Goal: Transaction & Acquisition: Purchase product/service

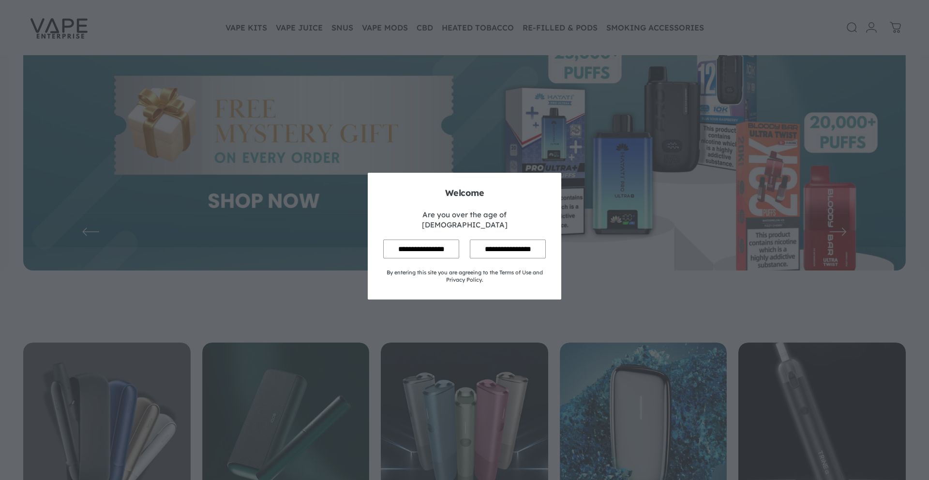
scroll to position [102, 0]
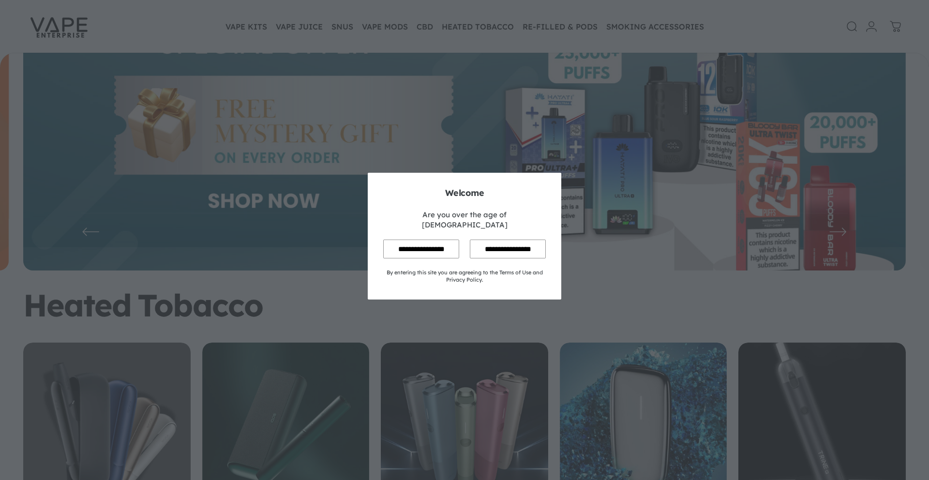
click at [431, 240] on input "**********" at bounding box center [421, 249] width 76 height 19
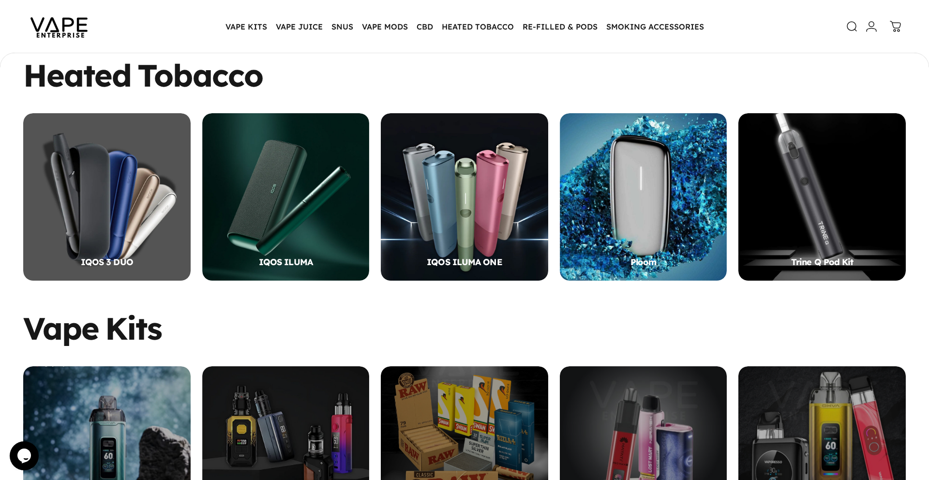
scroll to position [0, 0]
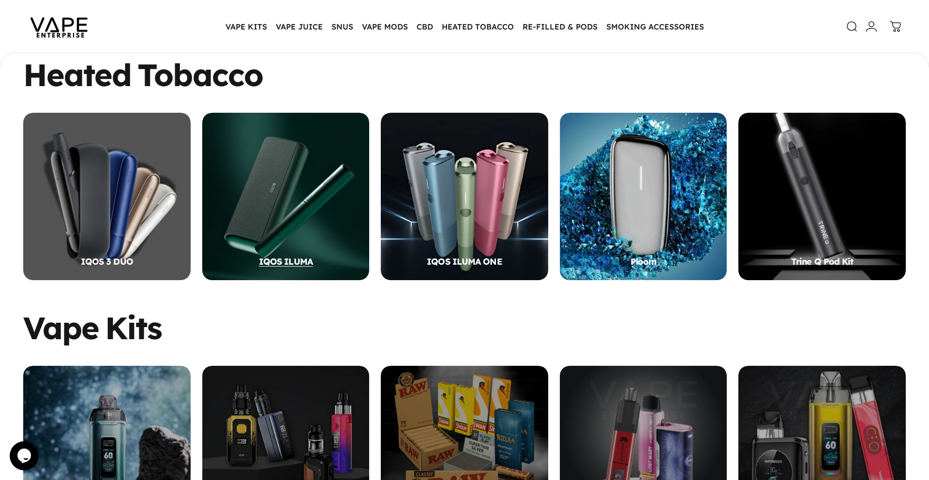
click at [284, 224] on div "IQOS ILUMA" at bounding box center [285, 196] width 167 height 167
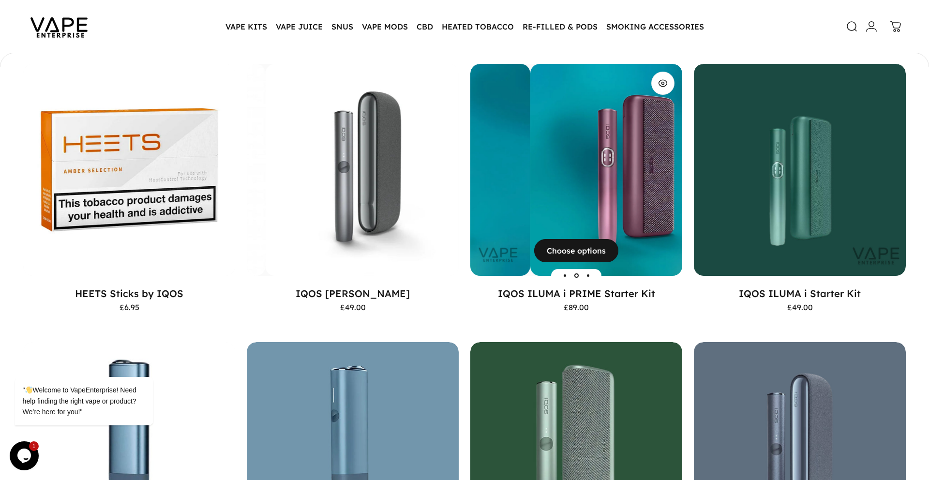
click at [547, 165] on img "IQOS ILUMA i PRIME Starter Kit" at bounding box center [636, 170] width 212 height 212
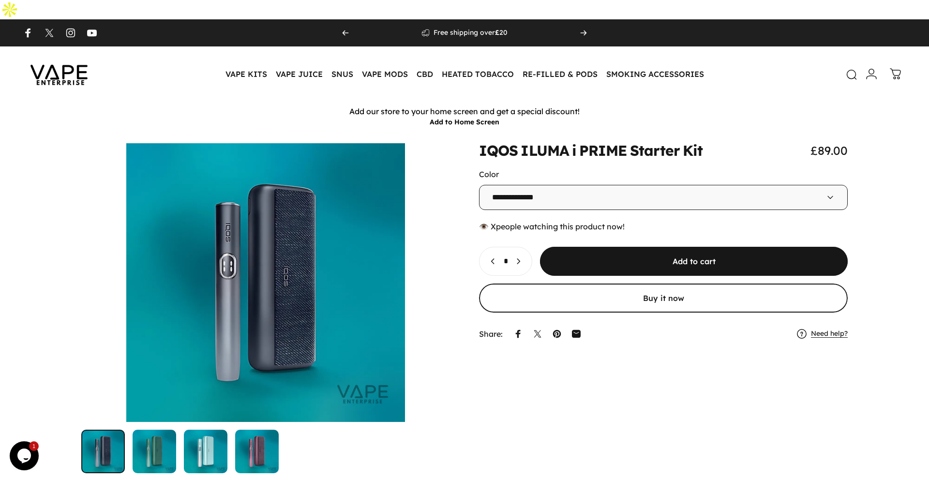
click at [846, 69] on icon at bounding box center [852, 75] width 12 height 12
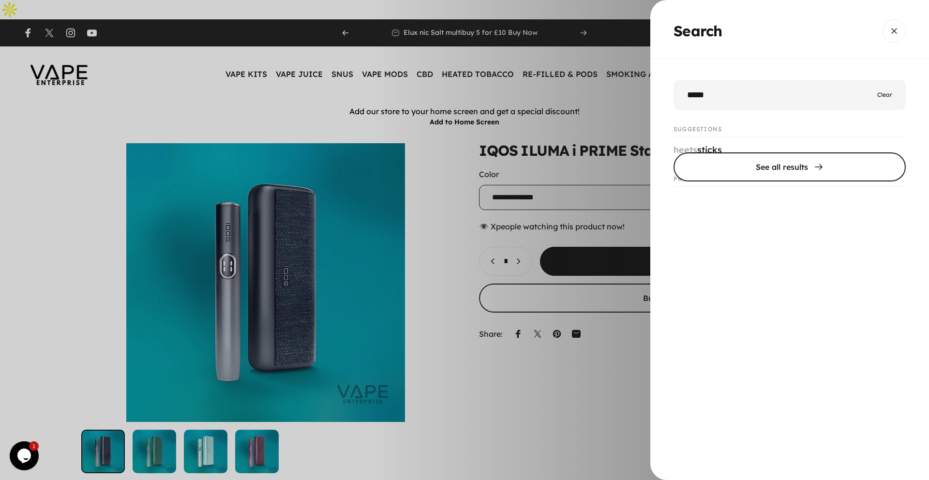
type input "*****"
click at [826, 165] on span "Search" at bounding box center [789, 167] width 348 height 58
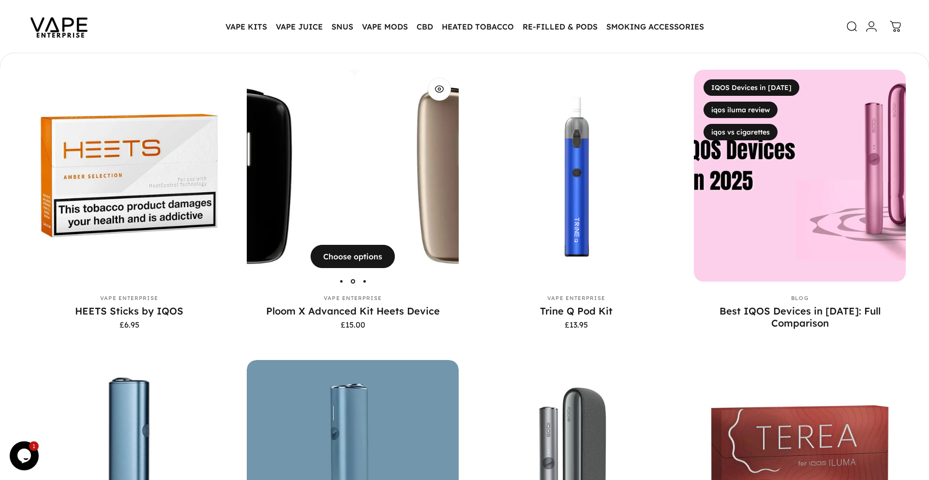
scroll to position [226, 0]
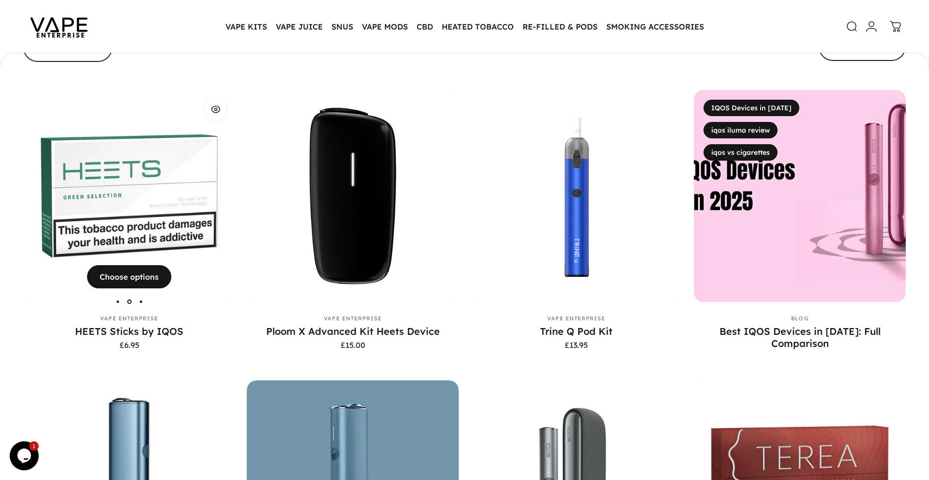
click at [123, 170] on img "HEETS Sticks by IQOS" at bounding box center [129, 196] width 212 height 212
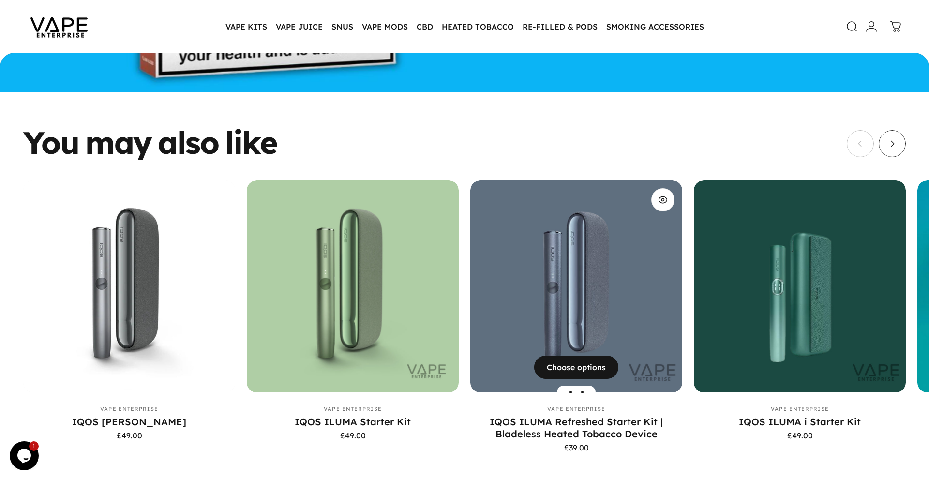
scroll to position [1624, 0]
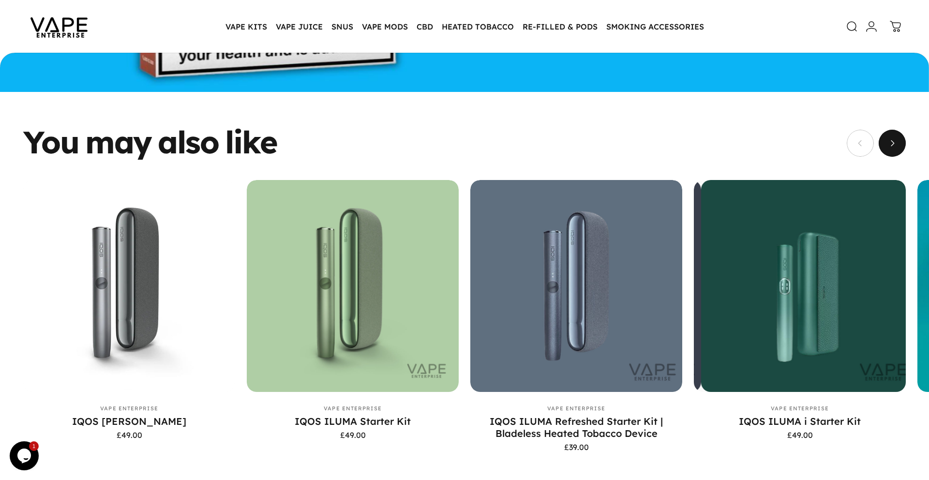
click at [898, 130] on span "Next" at bounding box center [892, 143] width 41 height 54
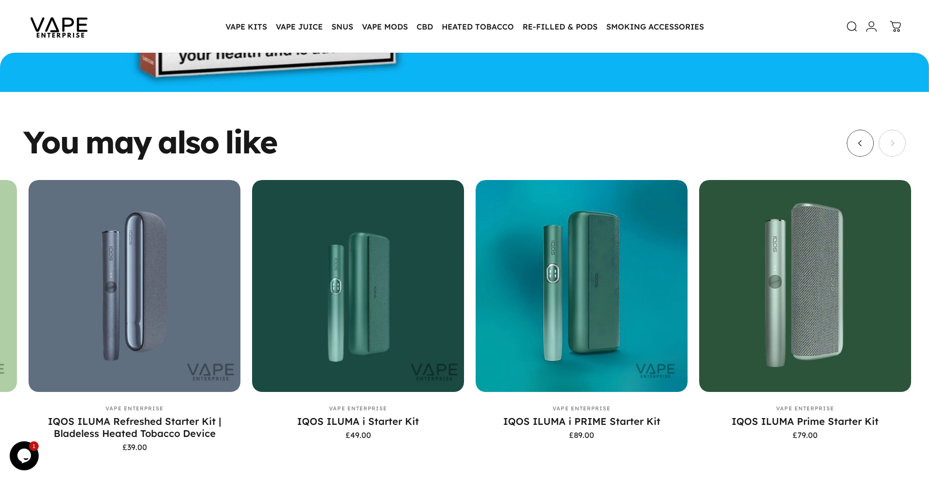
scroll to position [0, 447]
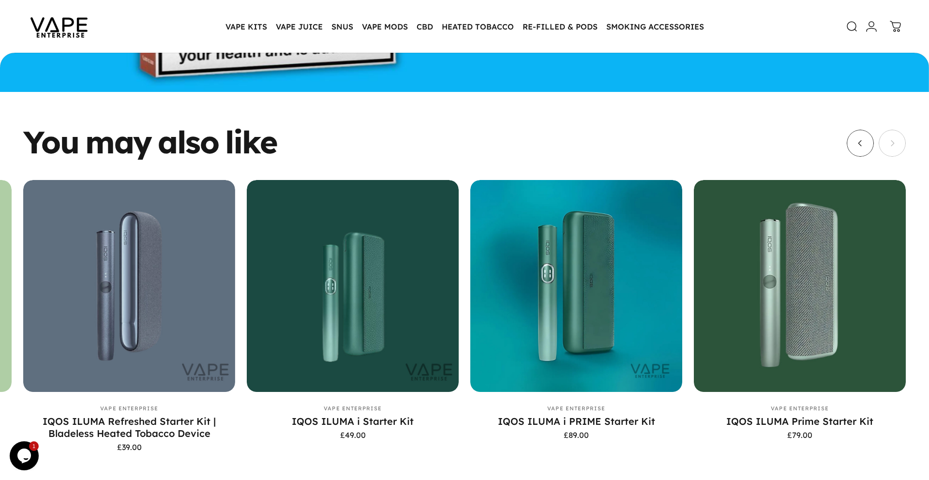
click at [898, 130] on div at bounding box center [876, 143] width 59 height 27
click at [848, 130] on button "Previous" at bounding box center [860, 143] width 27 height 27
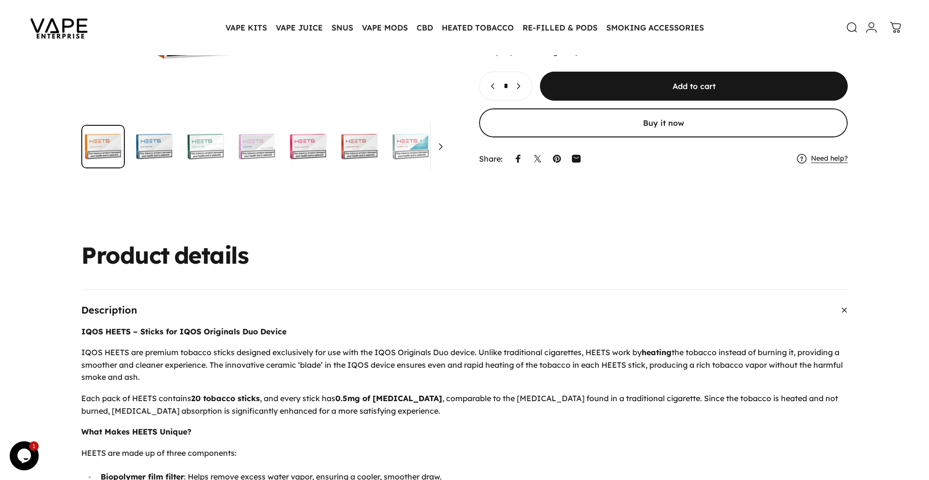
scroll to position [0, 0]
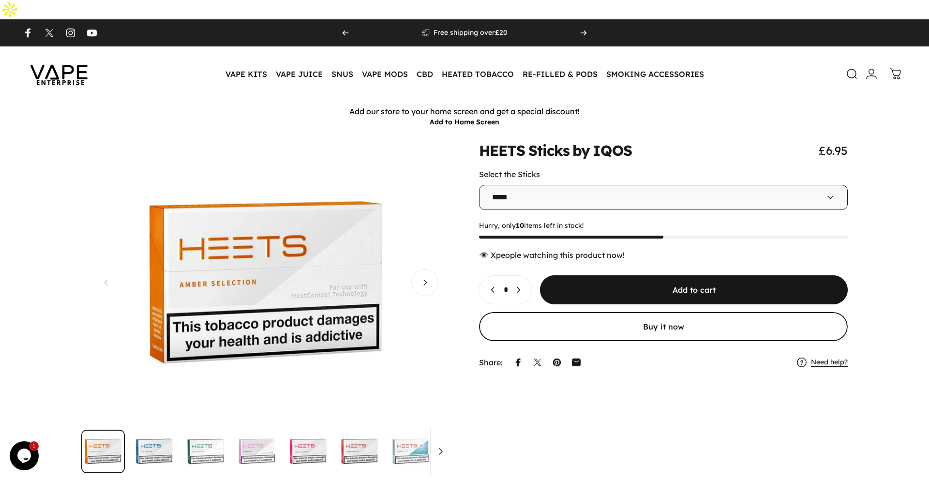
click at [443, 430] on img "Go to item" at bounding box center [462, 452] width 44 height 44
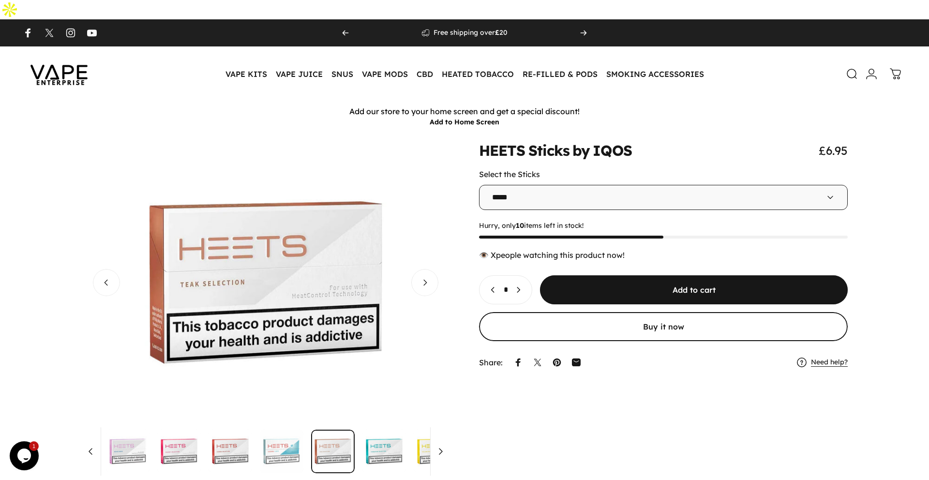
scroll to position [0, 136]
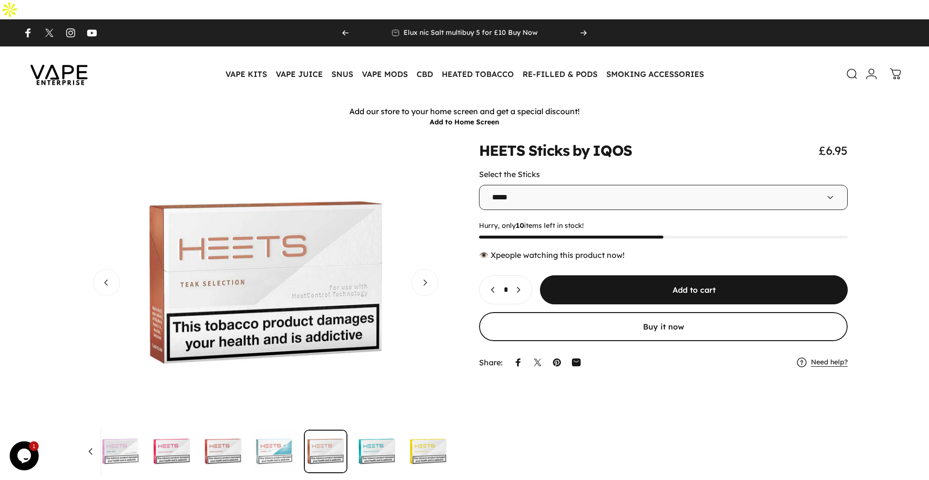
click at [112, 436] on img "Go to item" at bounding box center [121, 452] width 44 height 44
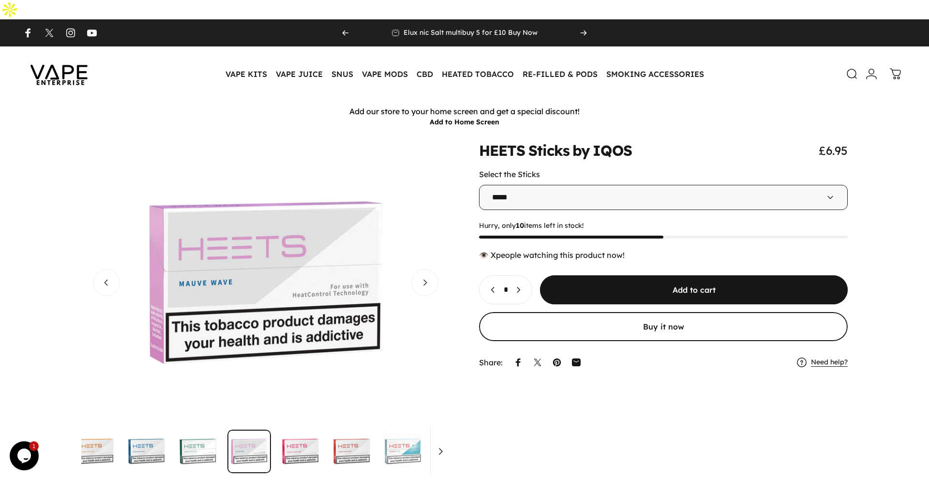
scroll to position [0, 0]
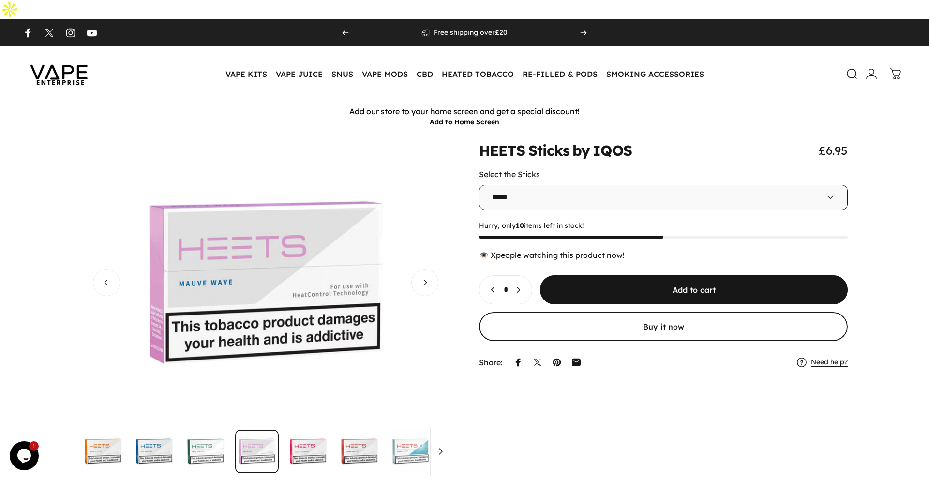
click at [112, 436] on img "Go to item" at bounding box center [103, 452] width 44 height 44
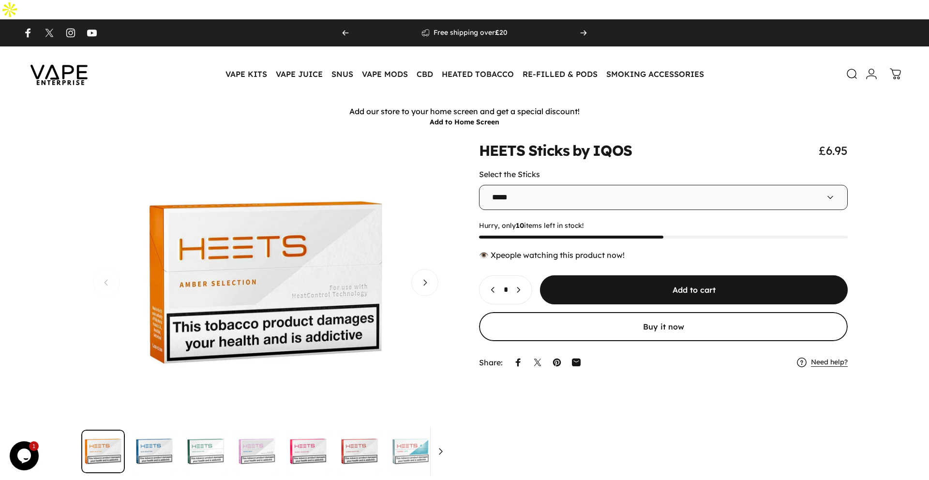
click at [157, 436] on img "Go to item" at bounding box center [155, 452] width 44 height 44
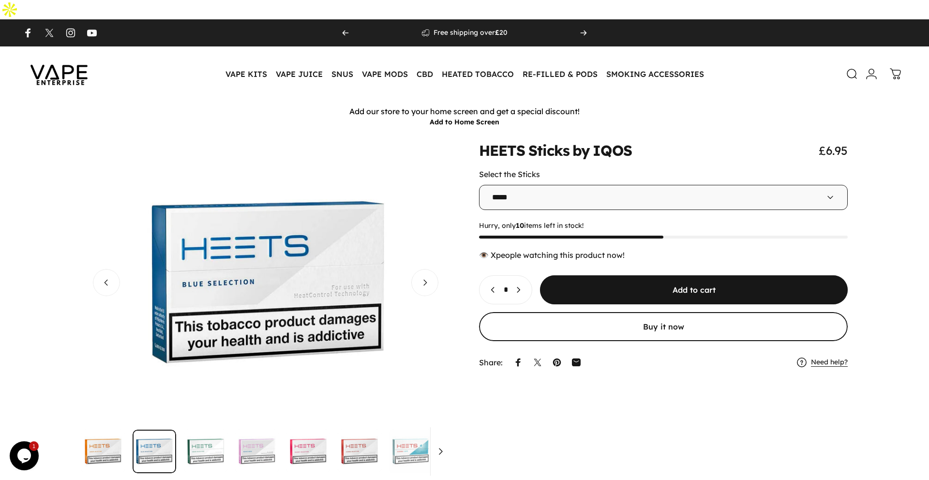
scroll to position [0, 369]
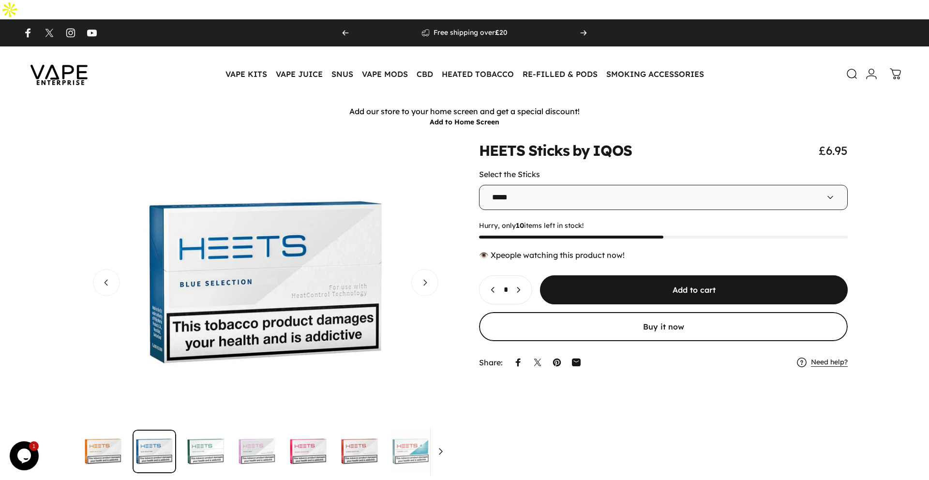
click at [215, 433] on img "Go to item" at bounding box center [206, 452] width 44 height 44
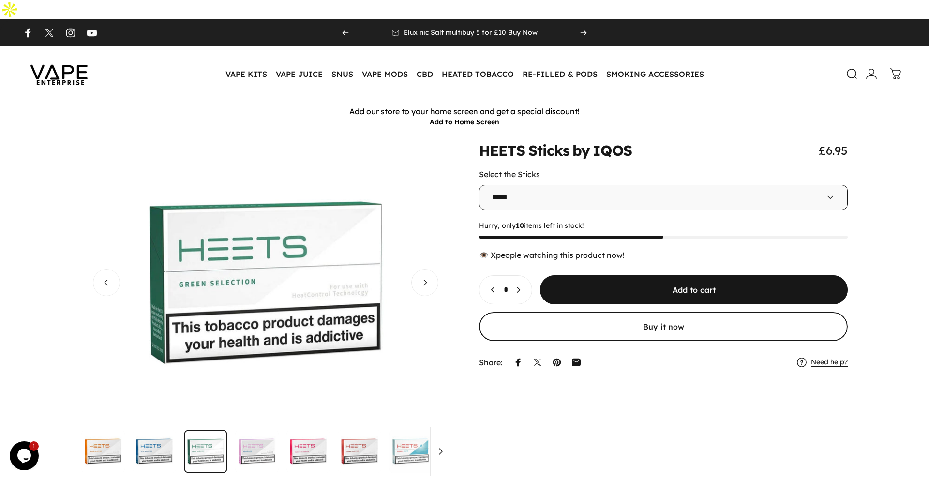
click at [248, 431] on img "Go to item" at bounding box center [257, 452] width 44 height 44
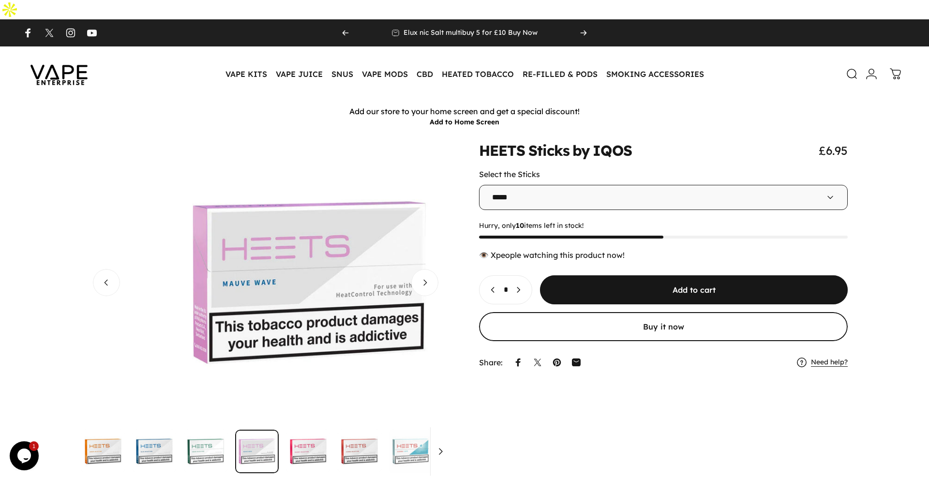
scroll to position [0, 1106]
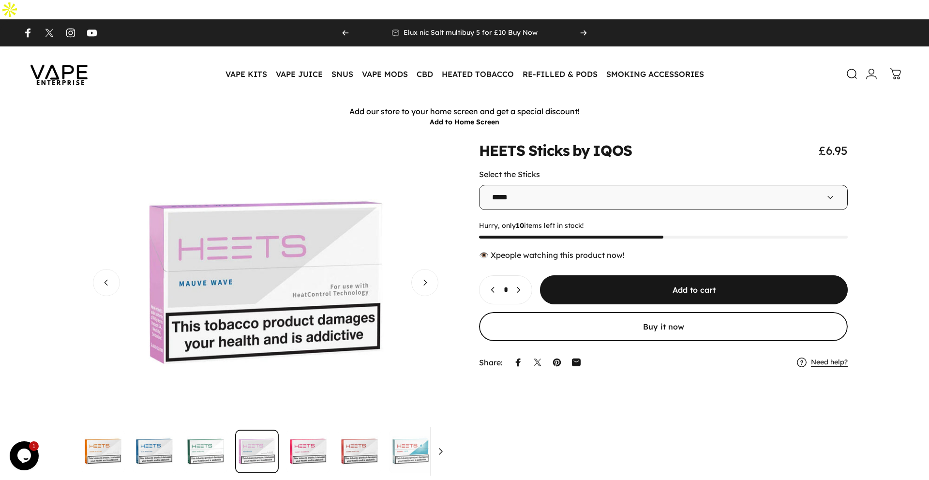
click at [300, 431] on img "Go to item" at bounding box center [308, 452] width 44 height 44
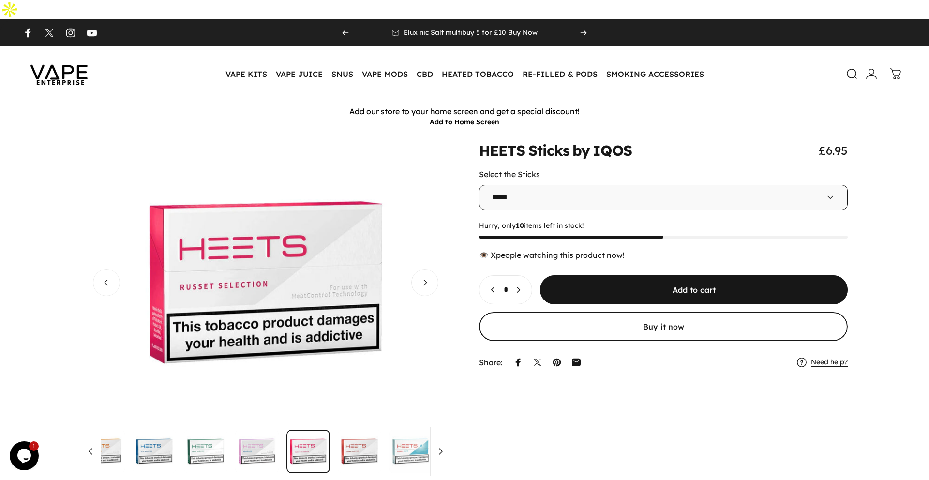
scroll to position [0, 43]
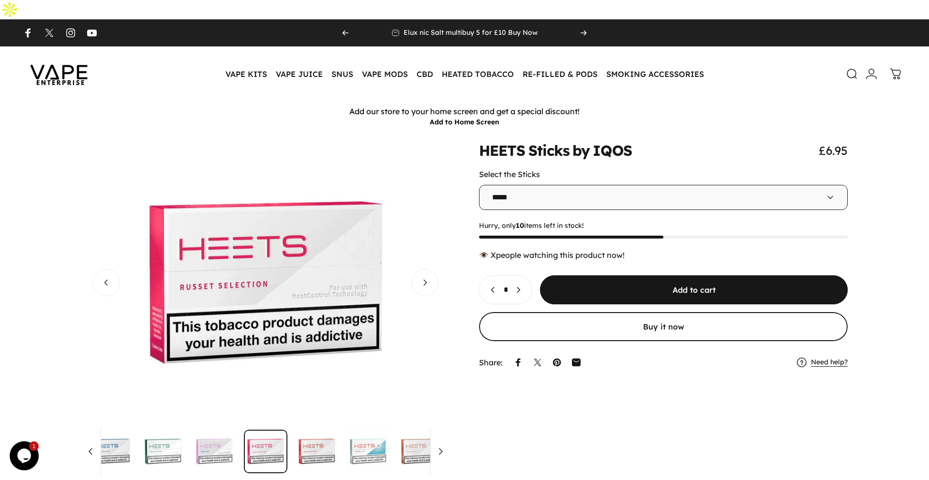
click at [317, 431] on img "Go to item" at bounding box center [317, 452] width 44 height 44
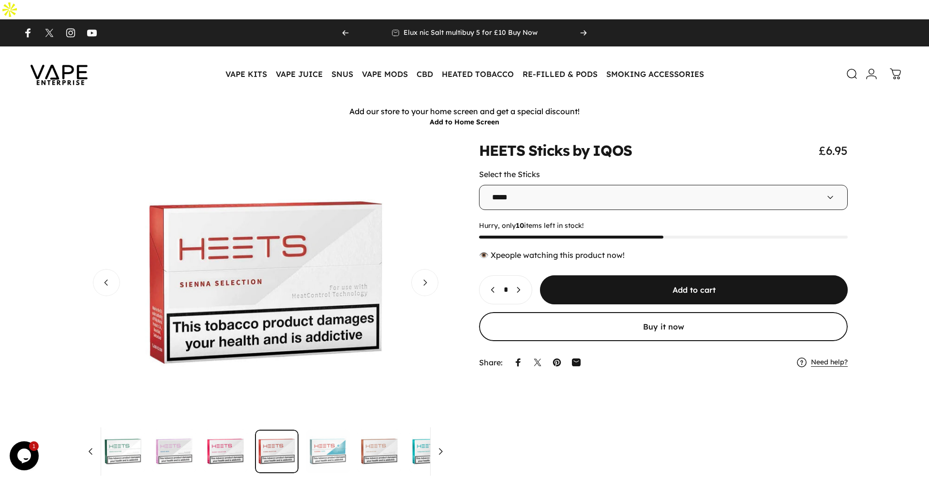
scroll to position [0, 94]
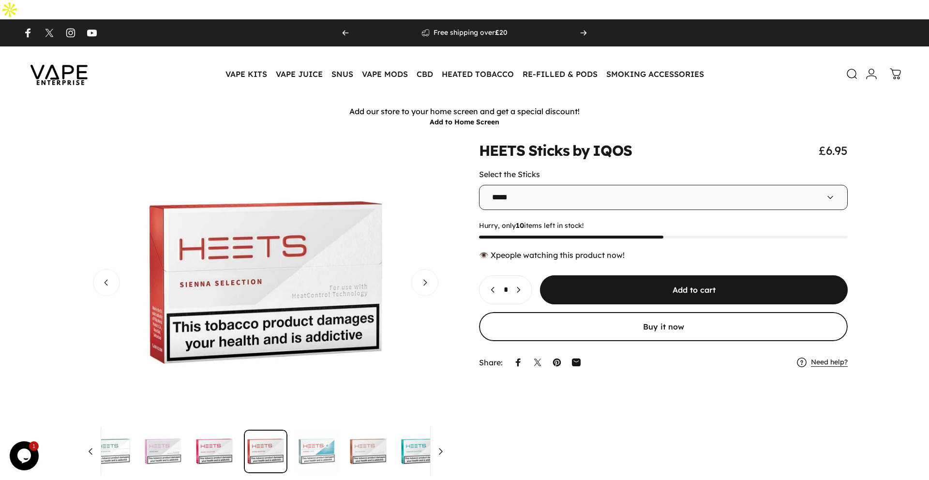
click at [319, 435] on img "Go to item" at bounding box center [317, 452] width 44 height 44
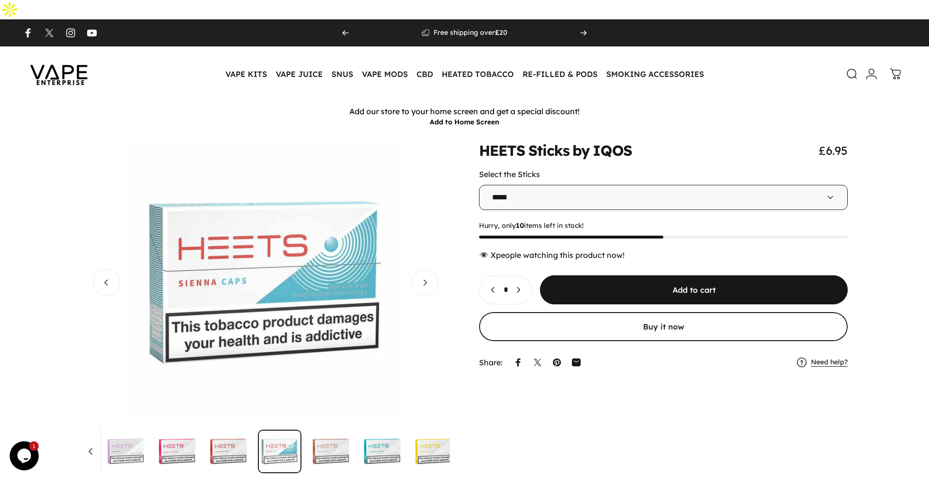
scroll to position [0, 136]
click at [332, 435] on img "Go to item" at bounding box center [326, 452] width 44 height 44
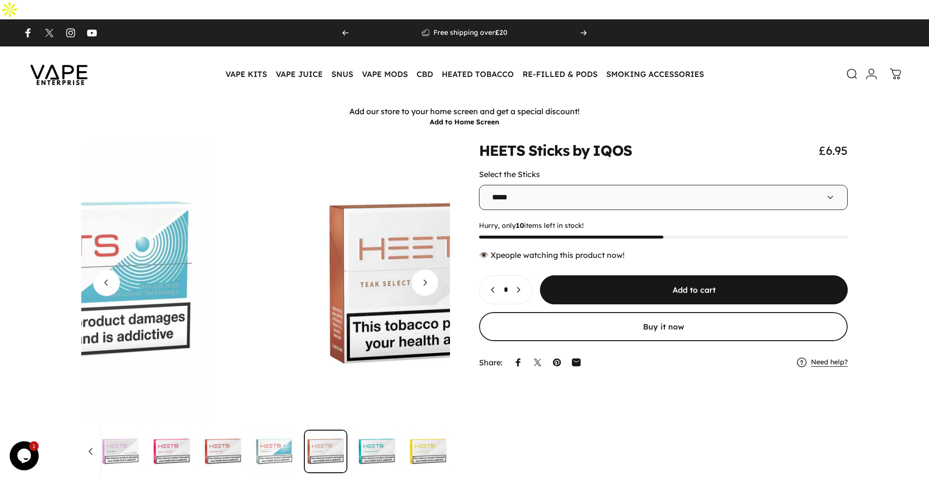
scroll to position [0, 2581]
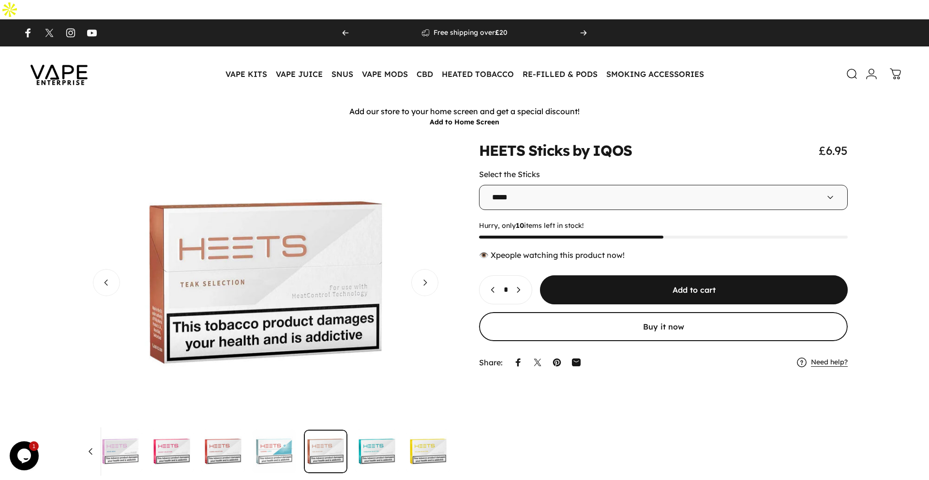
click at [367, 435] on img "Go to item" at bounding box center [377, 452] width 44 height 44
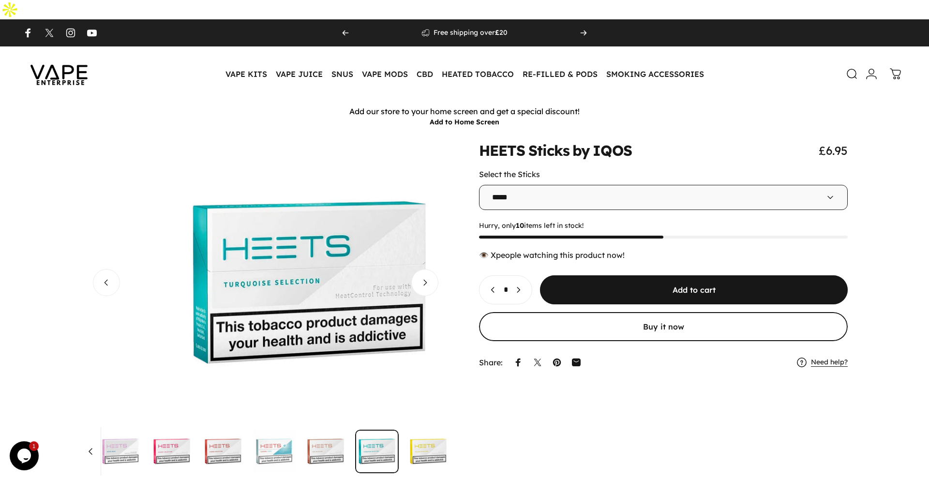
scroll to position [0, 2950]
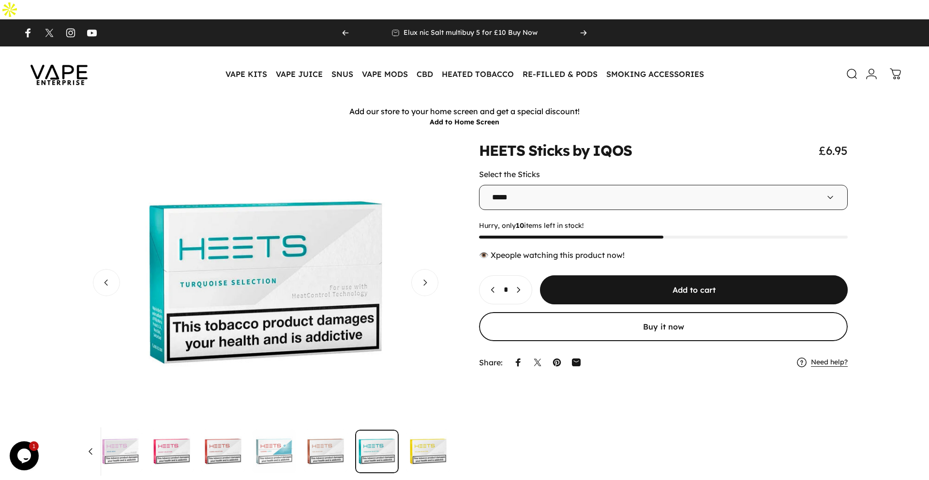
click at [420, 430] on img "Go to item" at bounding box center [428, 452] width 44 height 44
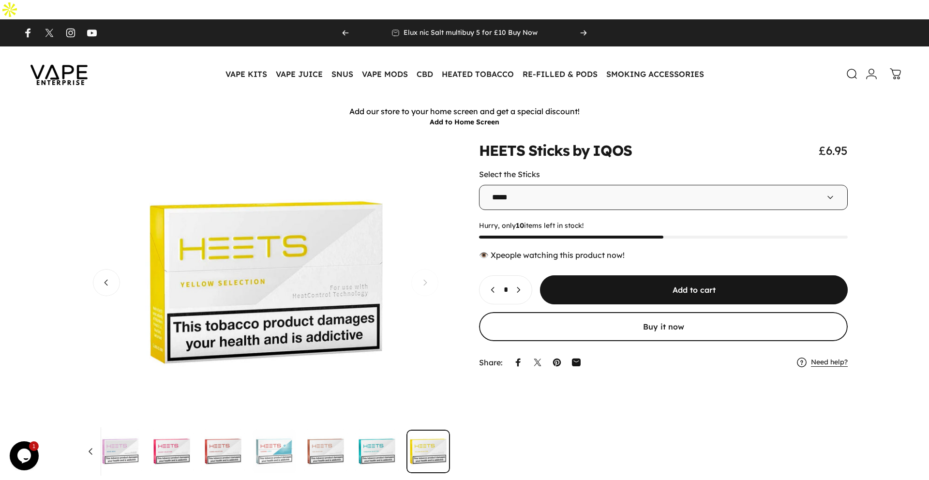
scroll to position [0, 3318]
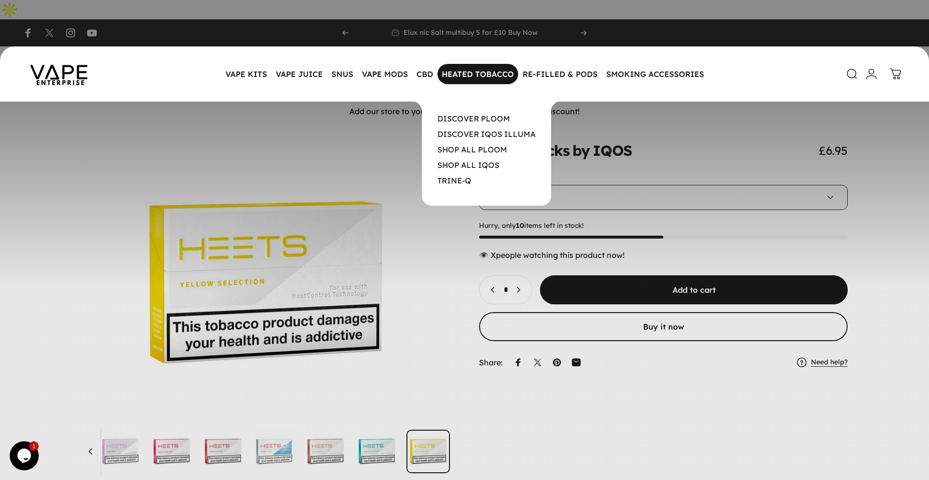
click at [465, 64] on magnet-element "HEATED TOBACCO HEATED TOBACCO" at bounding box center [477, 74] width 81 height 20
click at [485, 114] on link "DISCOVER PLOOM" at bounding box center [473, 119] width 73 height 10
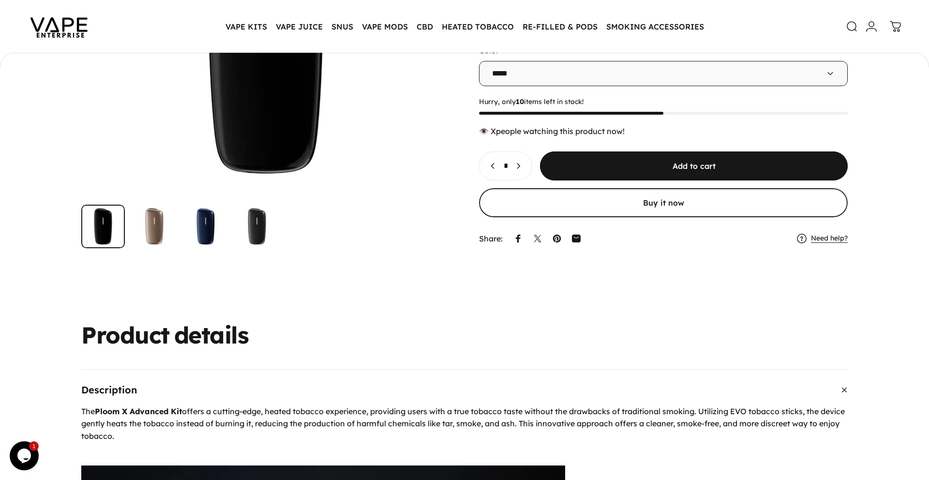
scroll to position [90, 0]
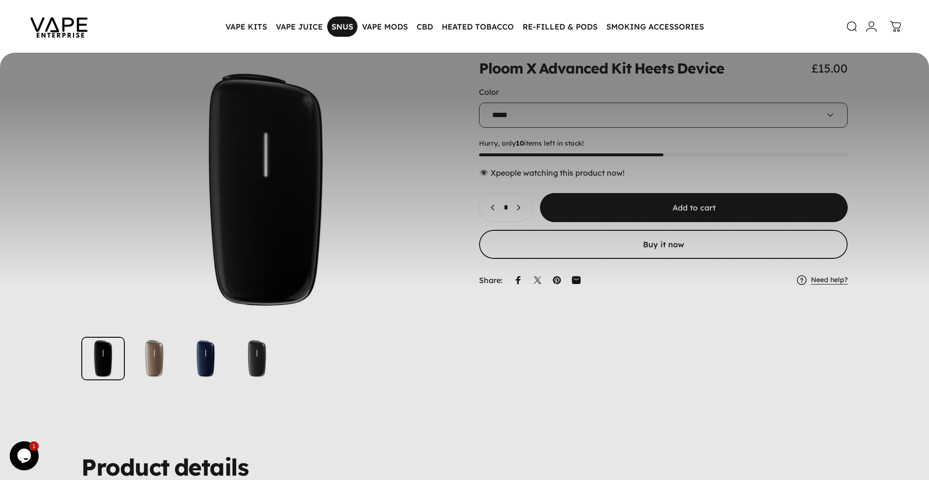
click at [346, 30] on magnet-element "SNUS SNUS" at bounding box center [342, 26] width 30 height 20
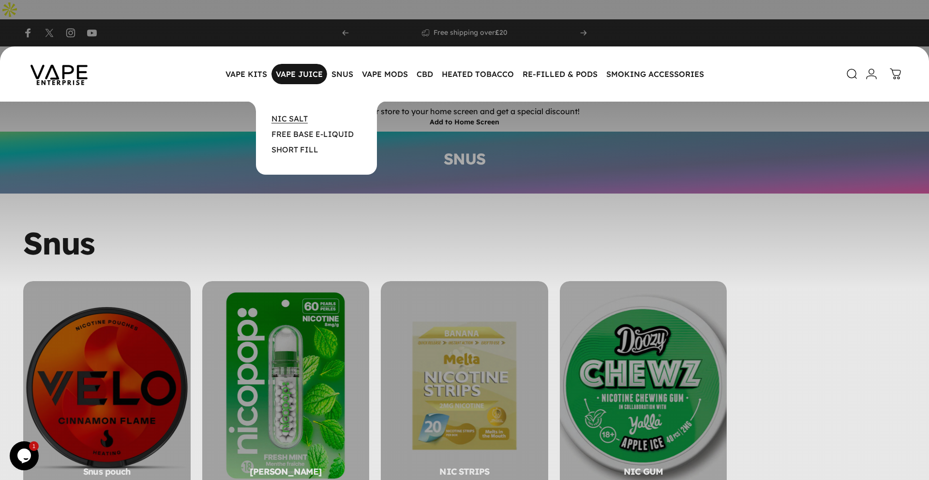
click at [301, 114] on link "NIC SALT" at bounding box center [289, 119] width 36 height 10
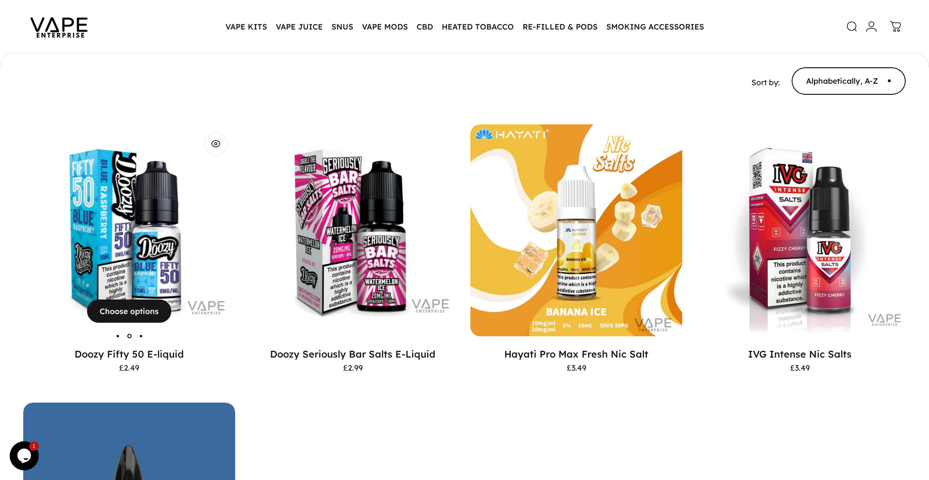
click at [123, 206] on img "Doozy Fifty 50 E-liquid" at bounding box center [128, 230] width 212 height 212
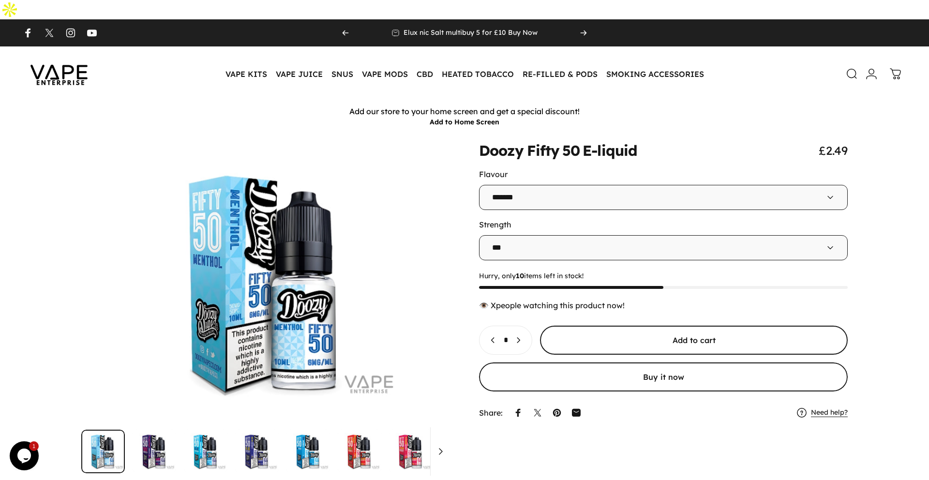
click at [701, 325] on span "submit" at bounding box center [694, 340] width 462 height 58
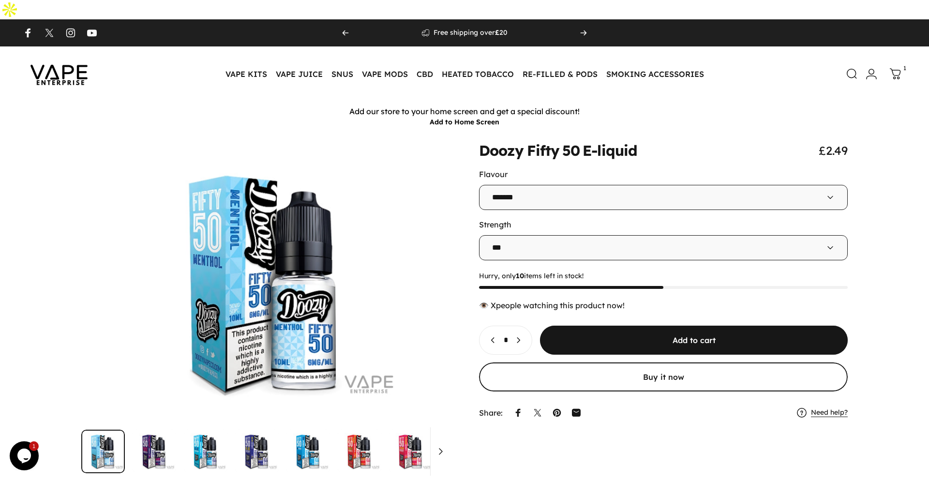
click at [895, 68] on icon at bounding box center [896, 74] width 12 height 12
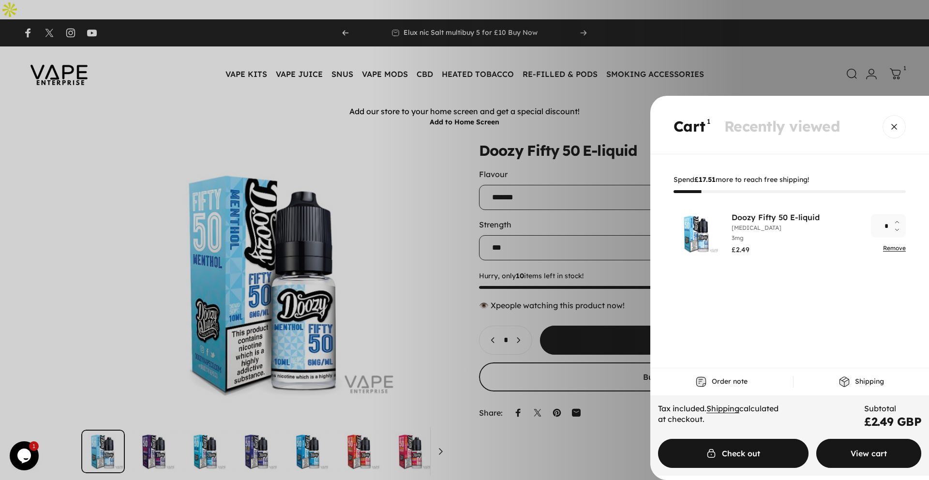
click at [868, 455] on span "Cart" at bounding box center [869, 453] width 158 height 58
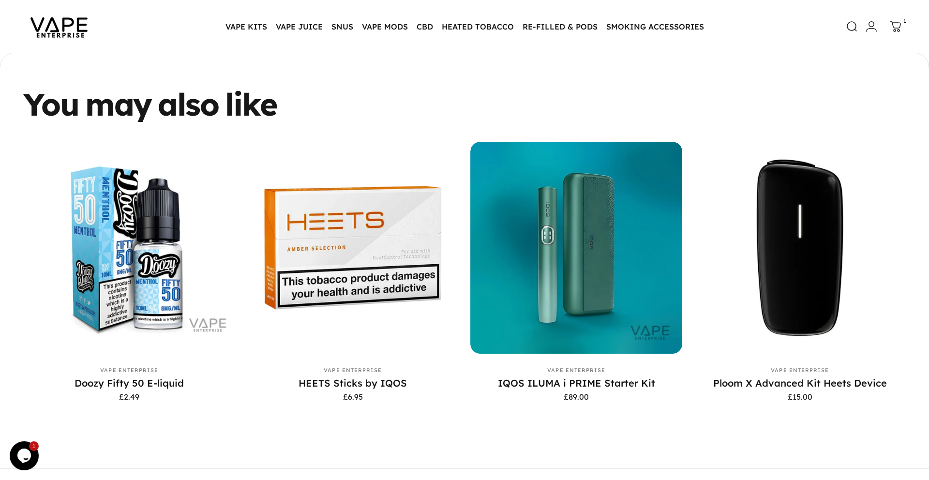
scroll to position [800, 0]
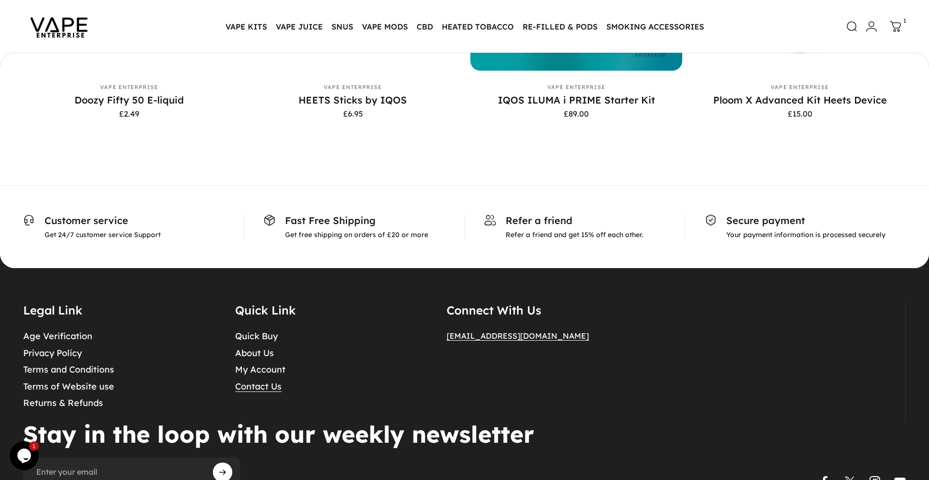
click at [264, 381] on link "Contact Us" at bounding box center [258, 386] width 46 height 11
